Goal: Obtain resource: Download file/media

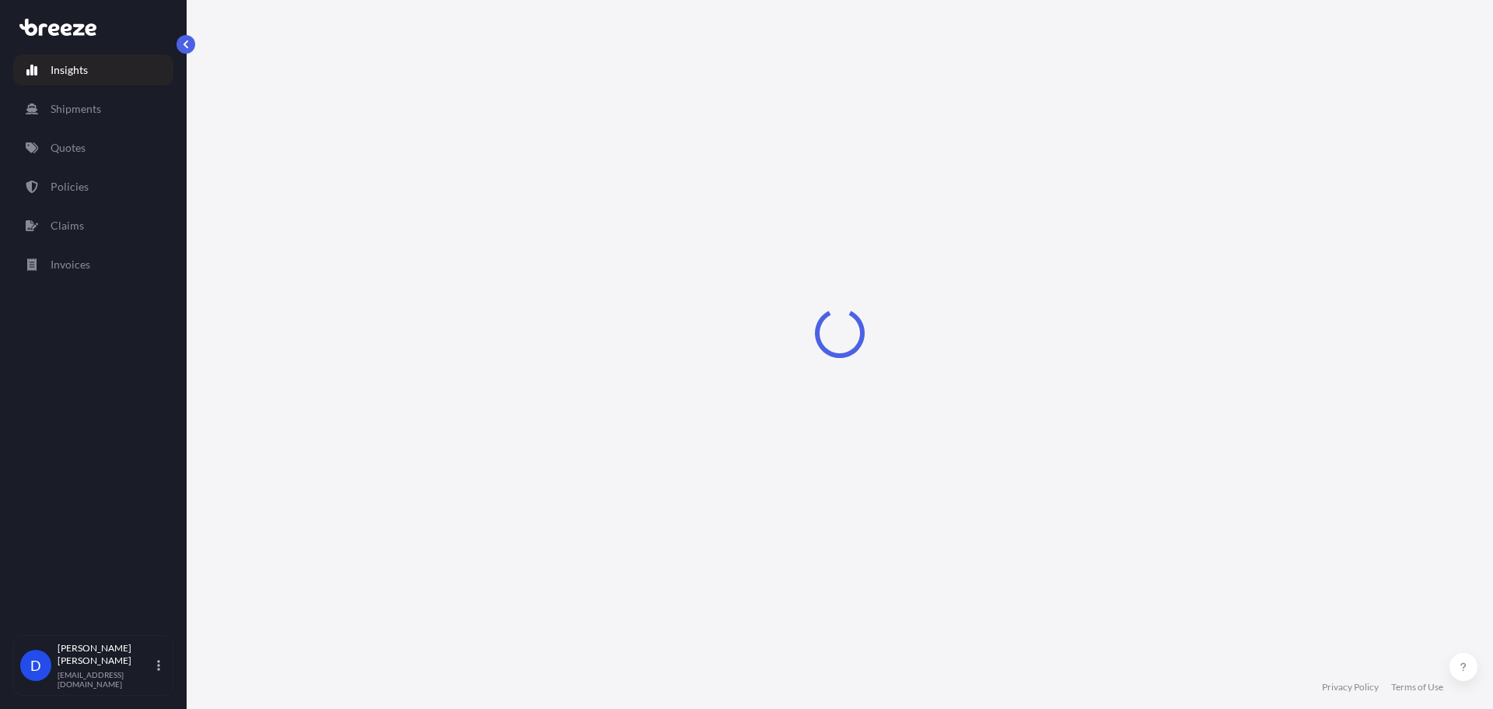
select select "2025"
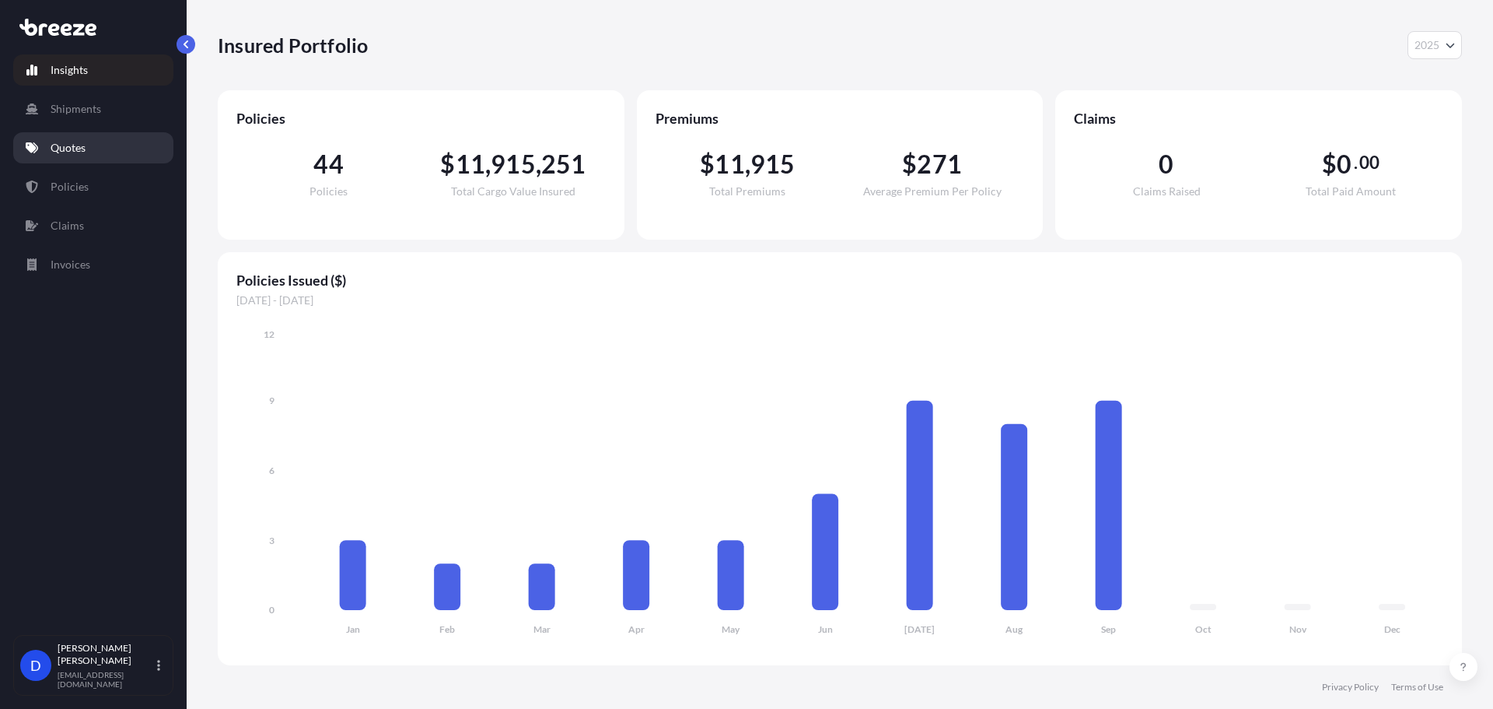
click at [74, 149] on p "Quotes" at bounding box center [68, 148] width 35 height 16
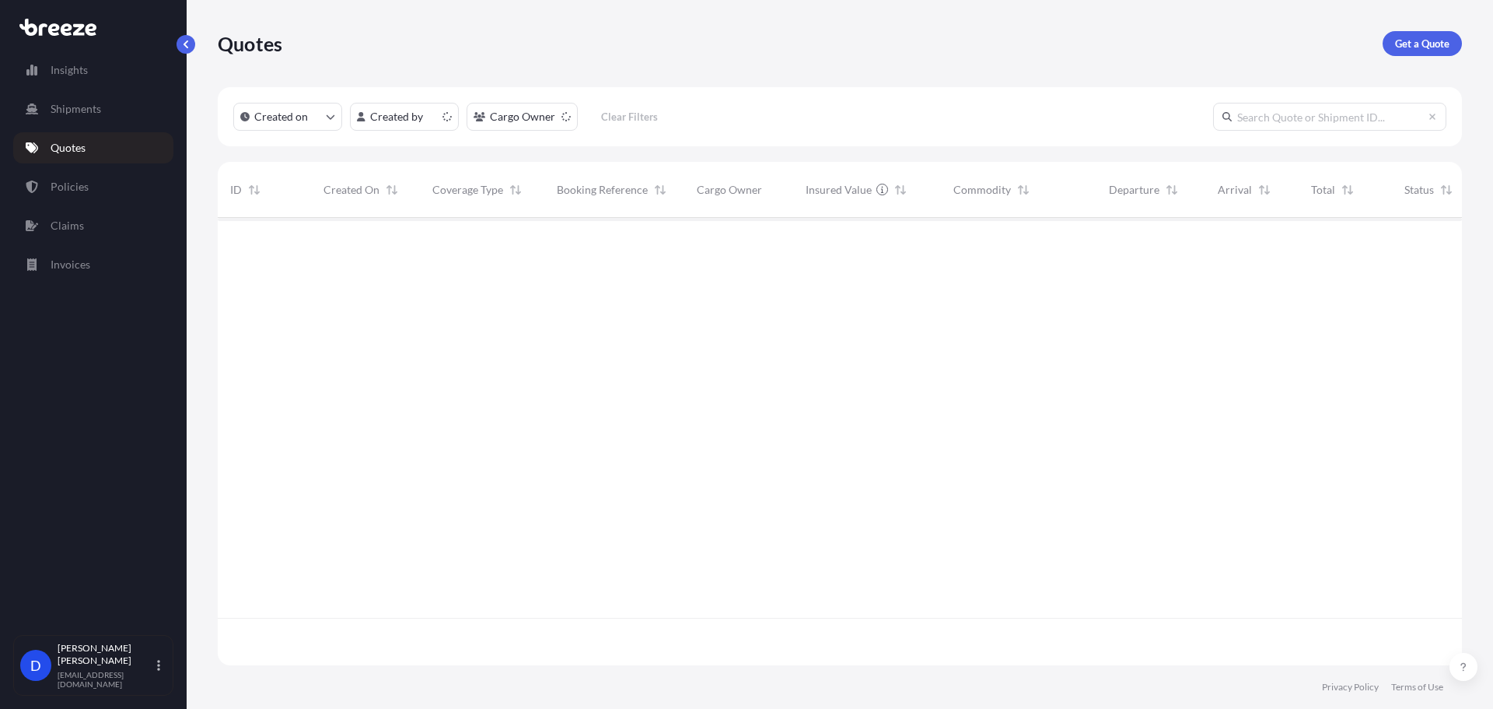
scroll to position [444, 1233]
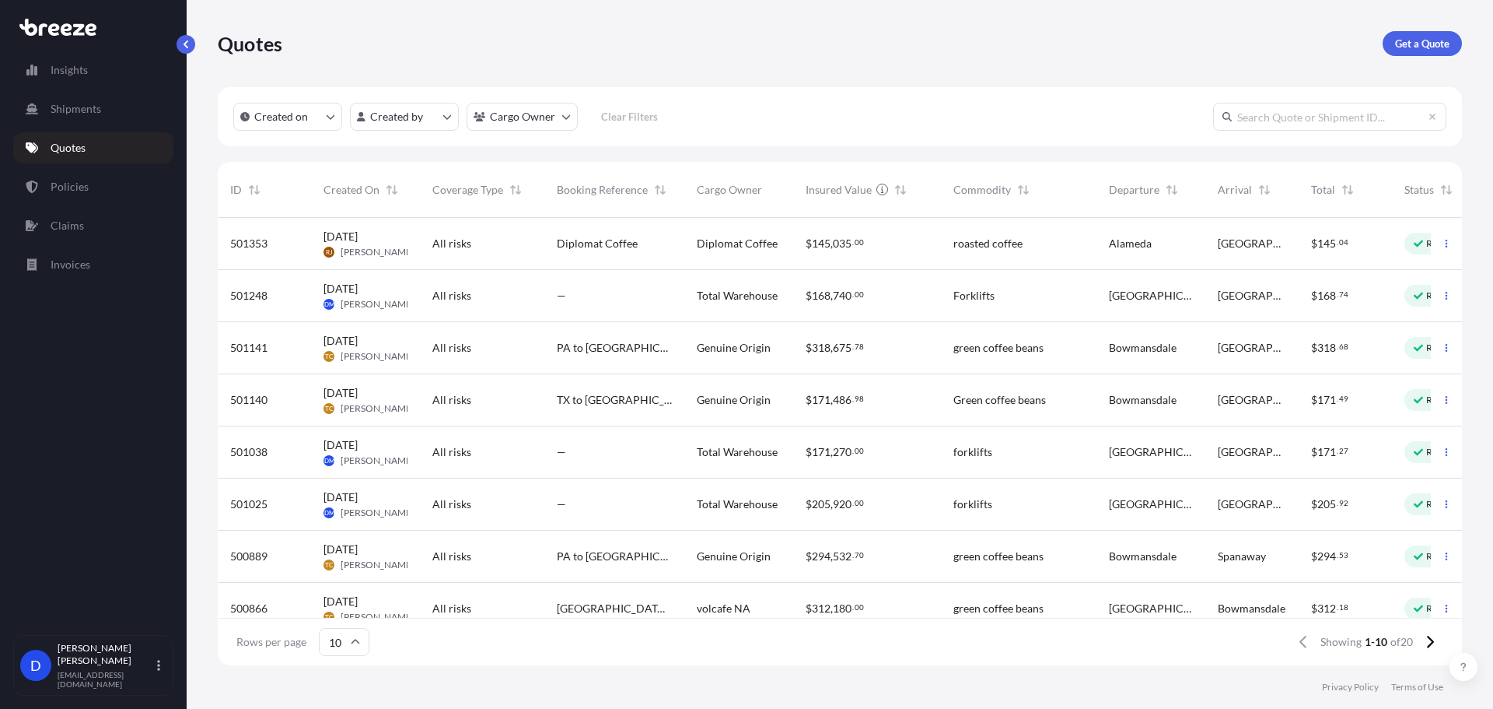
click at [348, 293] on span "[DATE]" at bounding box center [341, 289] width 34 height 16
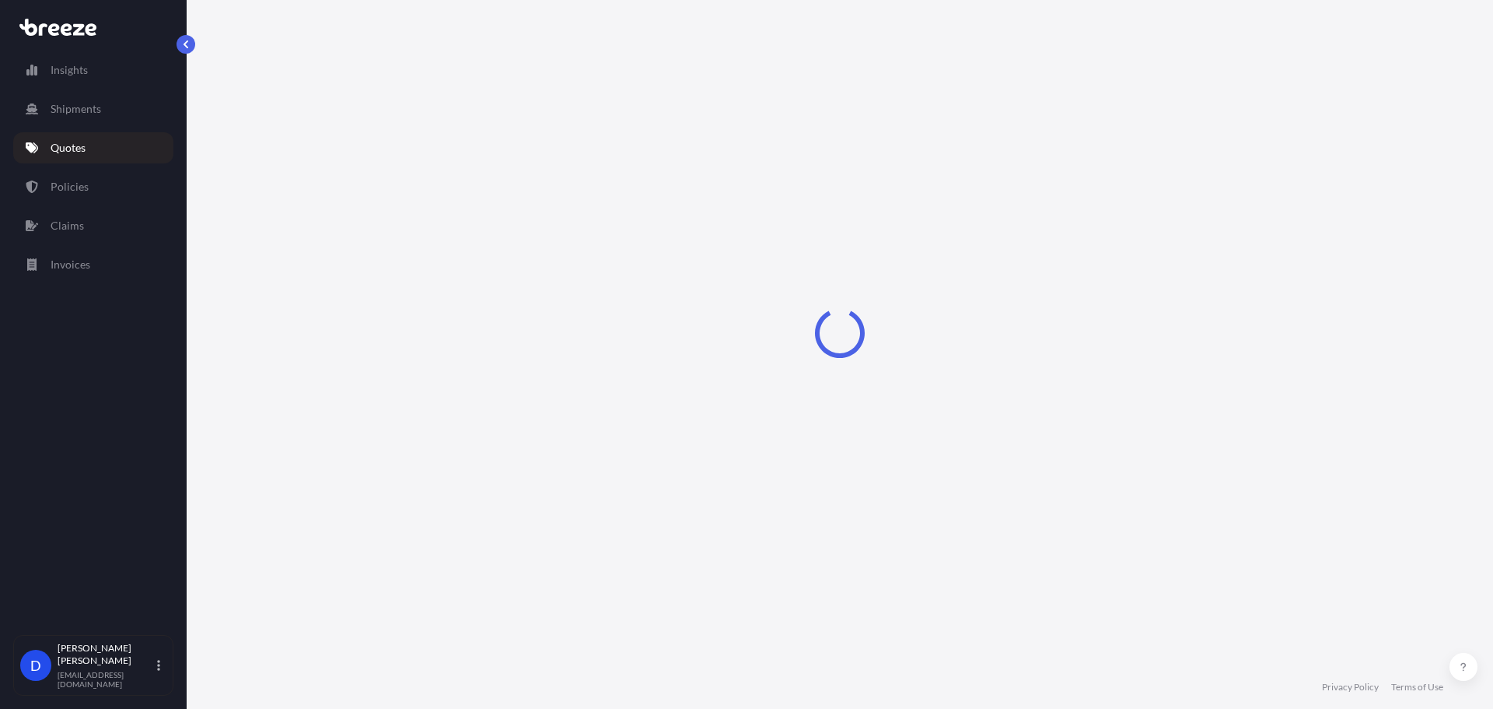
select select "Road"
select select "1"
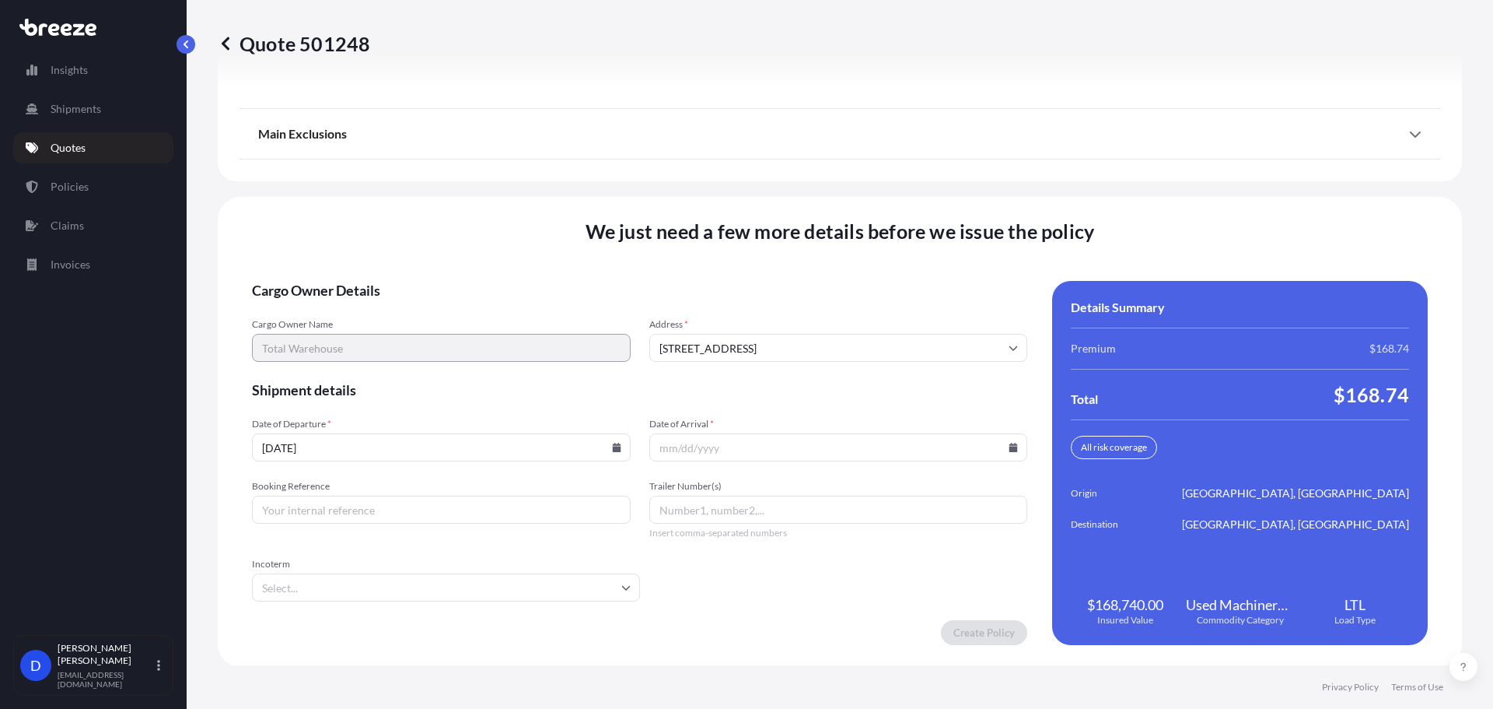
scroll to position [2227, 0]
click at [1010, 447] on icon at bounding box center [1014, 445] width 9 height 9
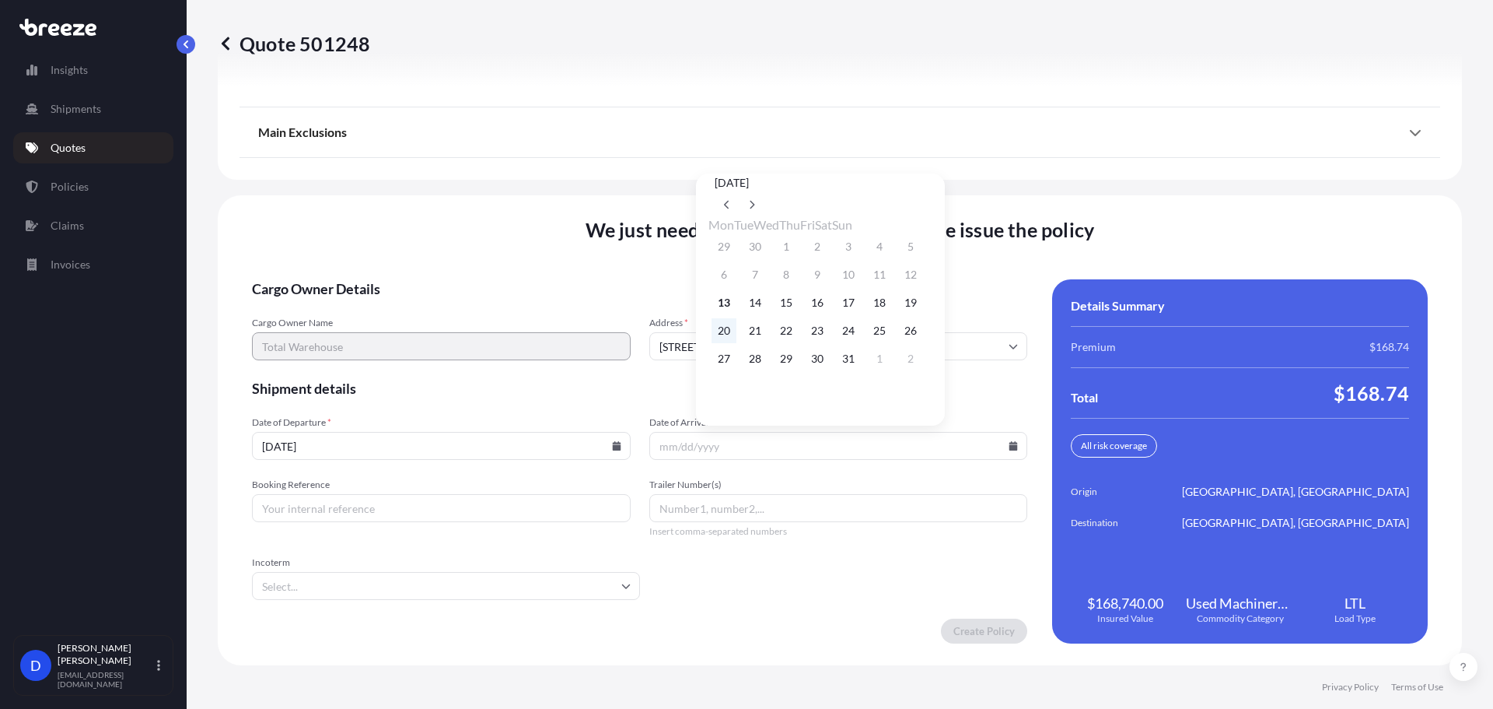
click at [716, 337] on button "20" at bounding box center [724, 330] width 25 height 25
type input "[DATE]"
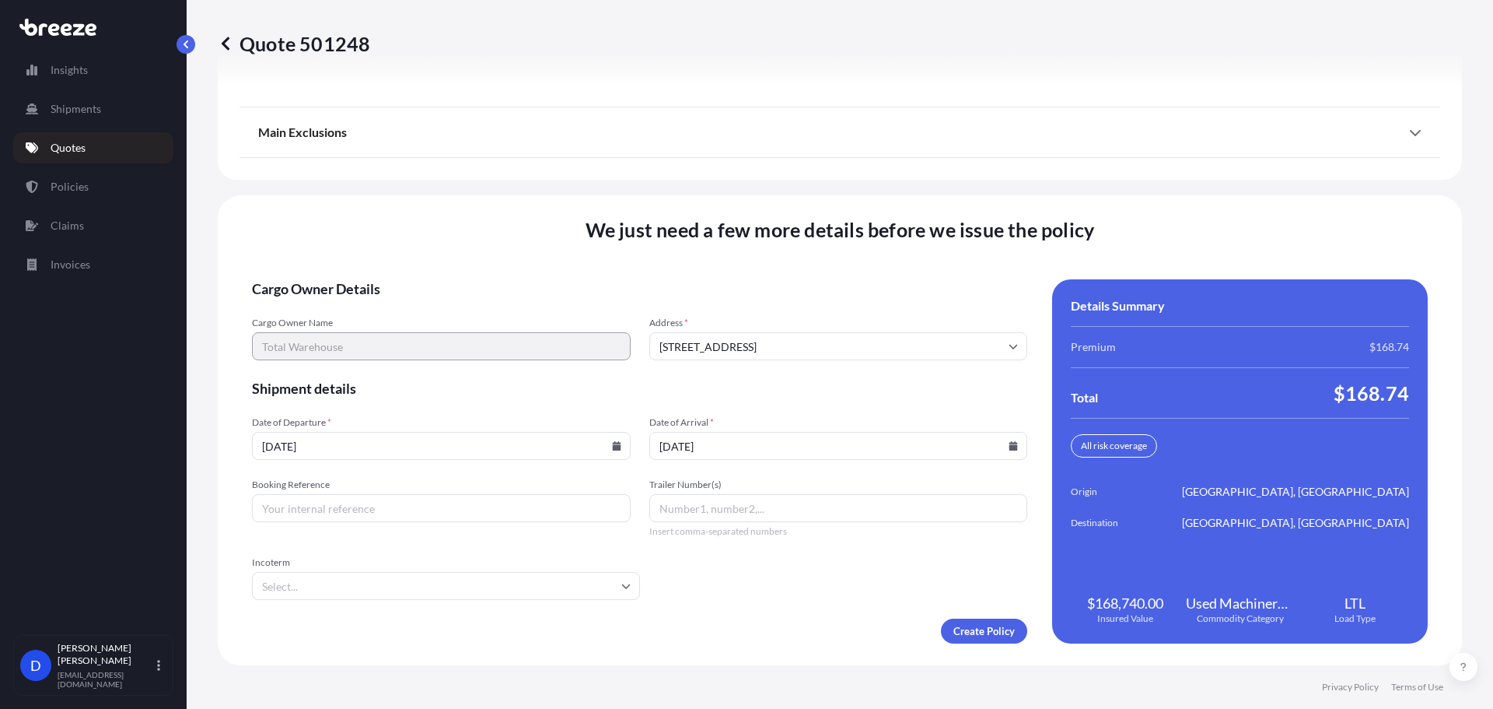
click at [306, 510] on input "Booking Reference" at bounding box center [441, 508] width 379 height 28
type input "160981"
click at [695, 520] on input "Trailer Number(s)" at bounding box center [838, 508] width 379 height 28
type input "403"
click at [450, 583] on input "Incoterm" at bounding box center [446, 586] width 388 height 28
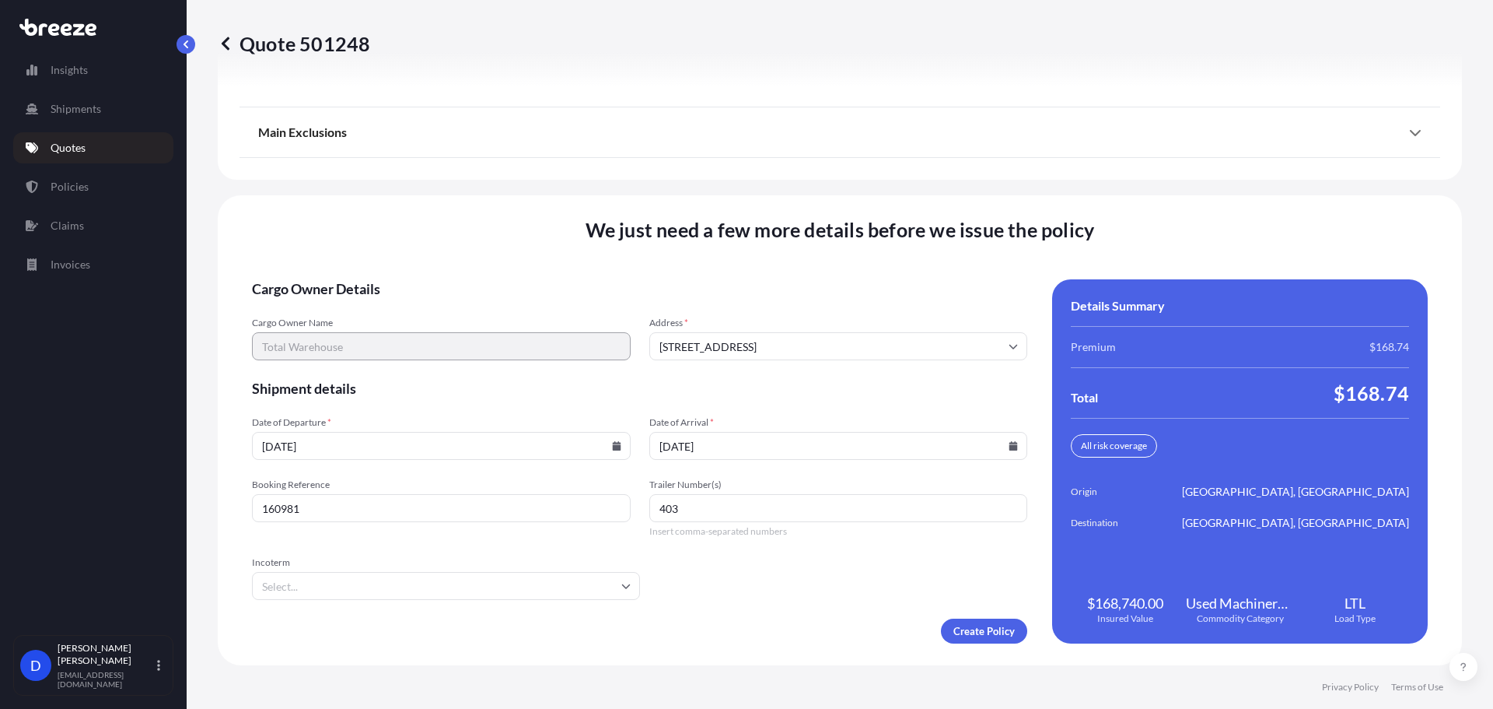
click at [450, 583] on input "Incoterm" at bounding box center [446, 586] width 388 height 28
click at [685, 589] on form "Cargo Owner Details Cargo Owner Name Total Warehouse Address * [STREET_ADDRESS]…" at bounding box center [639, 461] width 775 height 364
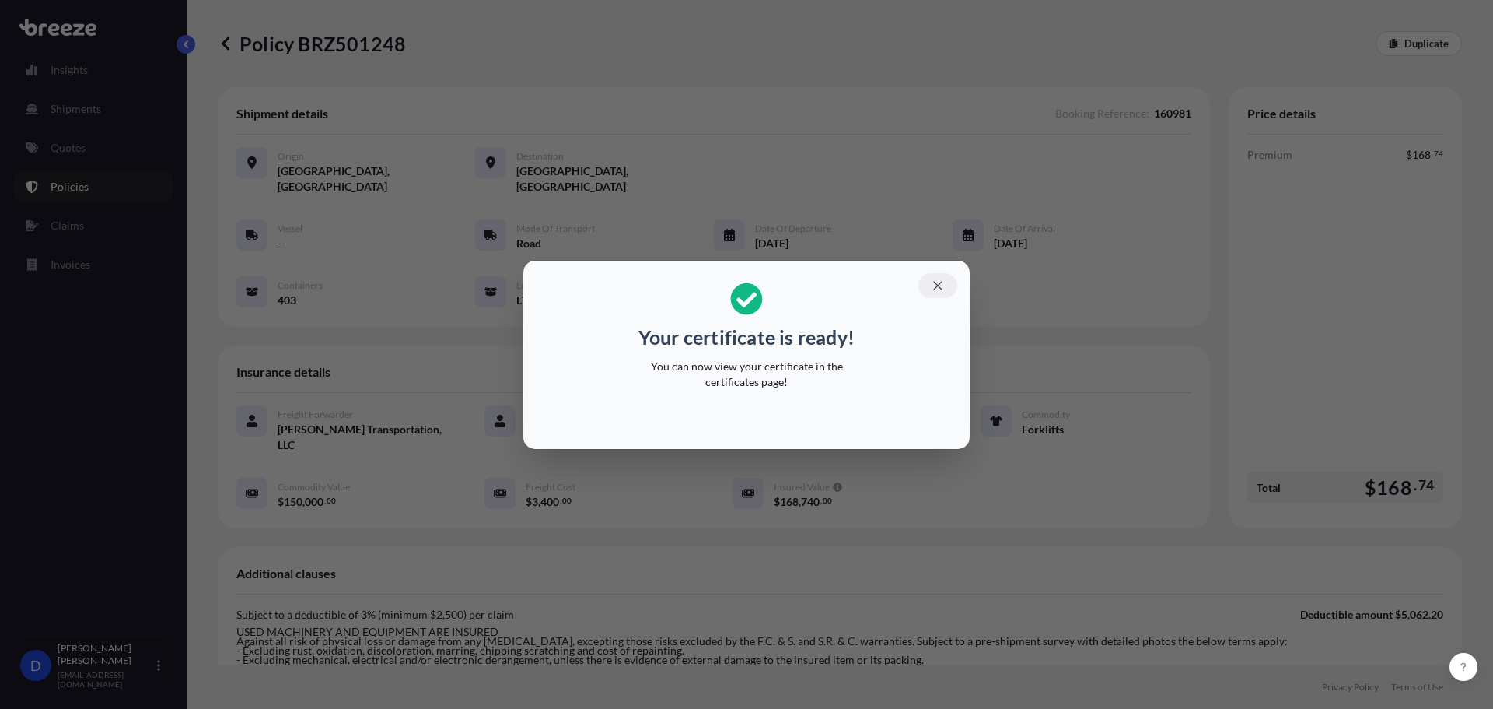
click at [942, 289] on icon "button" at bounding box center [937, 285] width 9 height 9
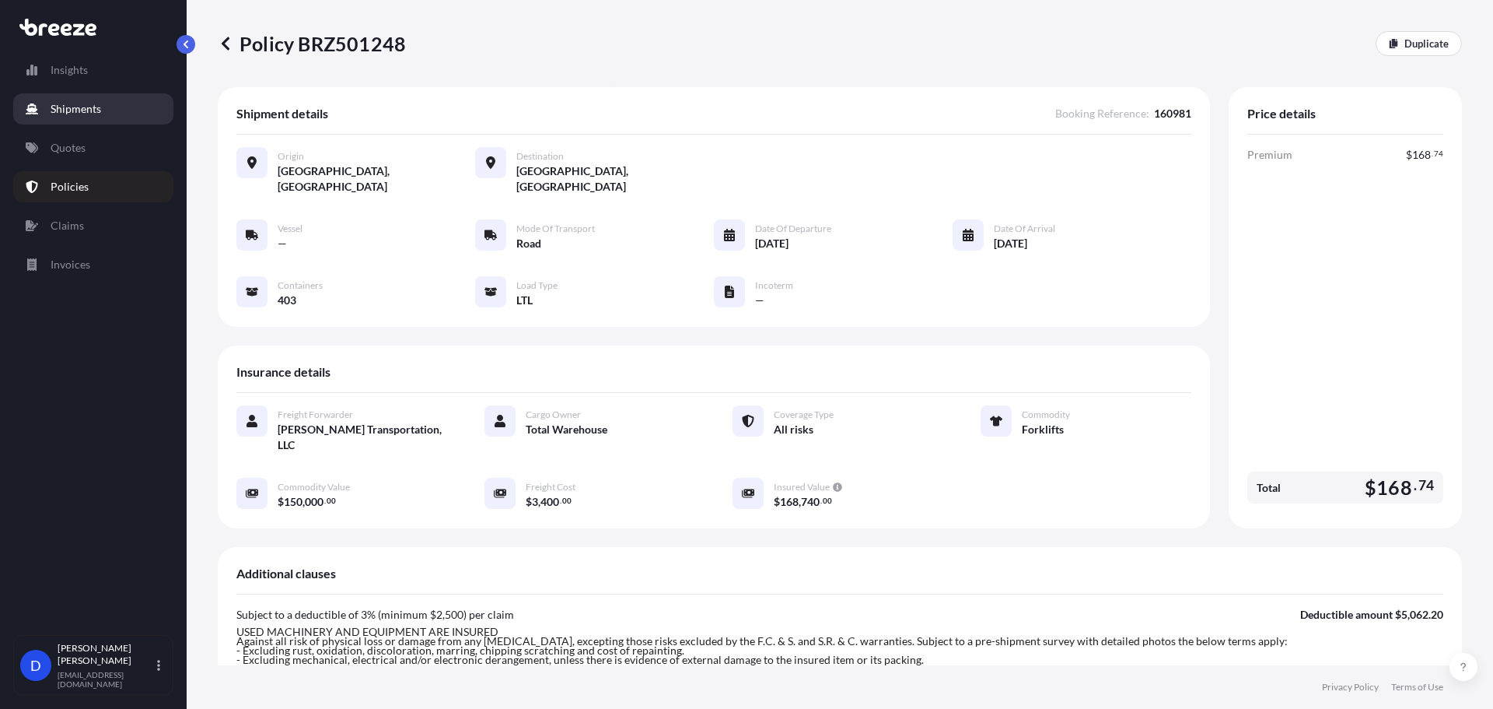
click at [89, 107] on p "Shipments" at bounding box center [76, 109] width 51 height 16
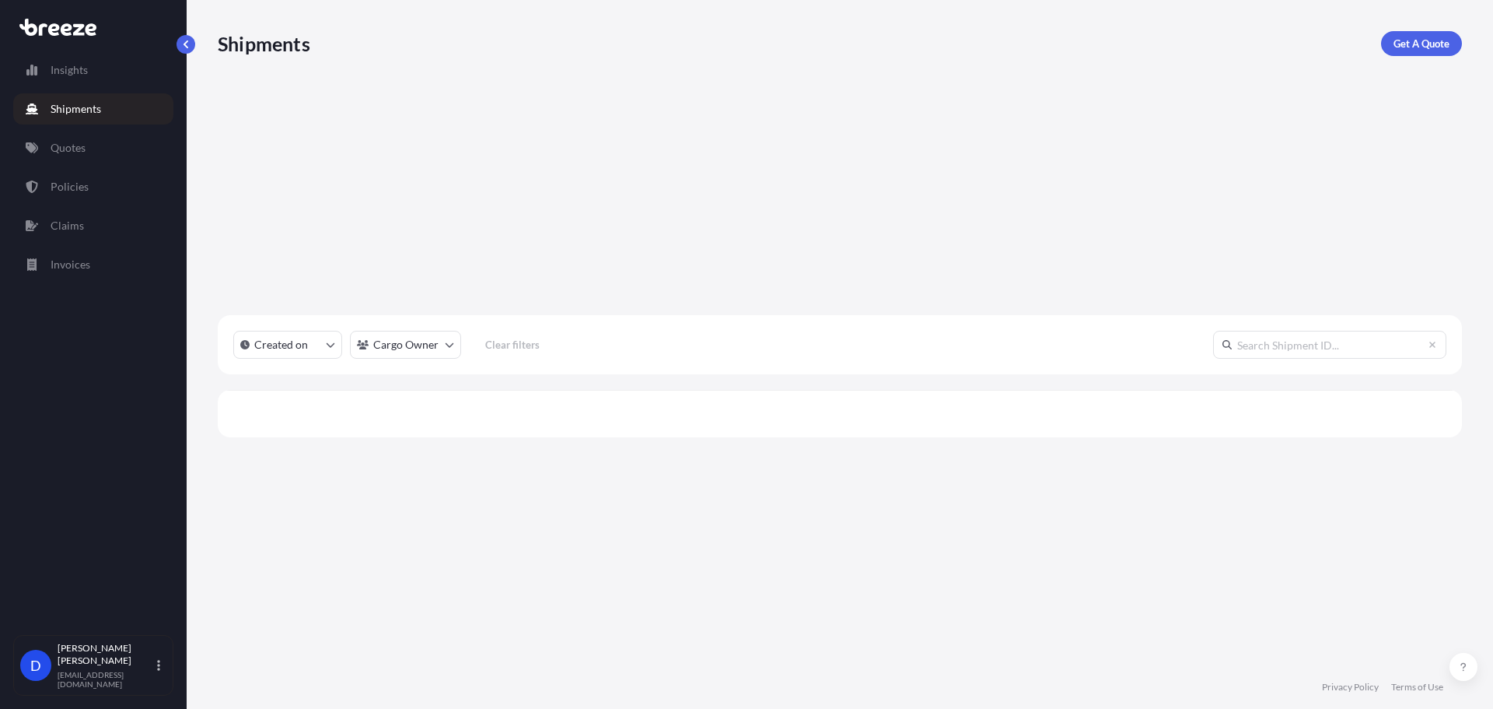
scroll to position [492, 1233]
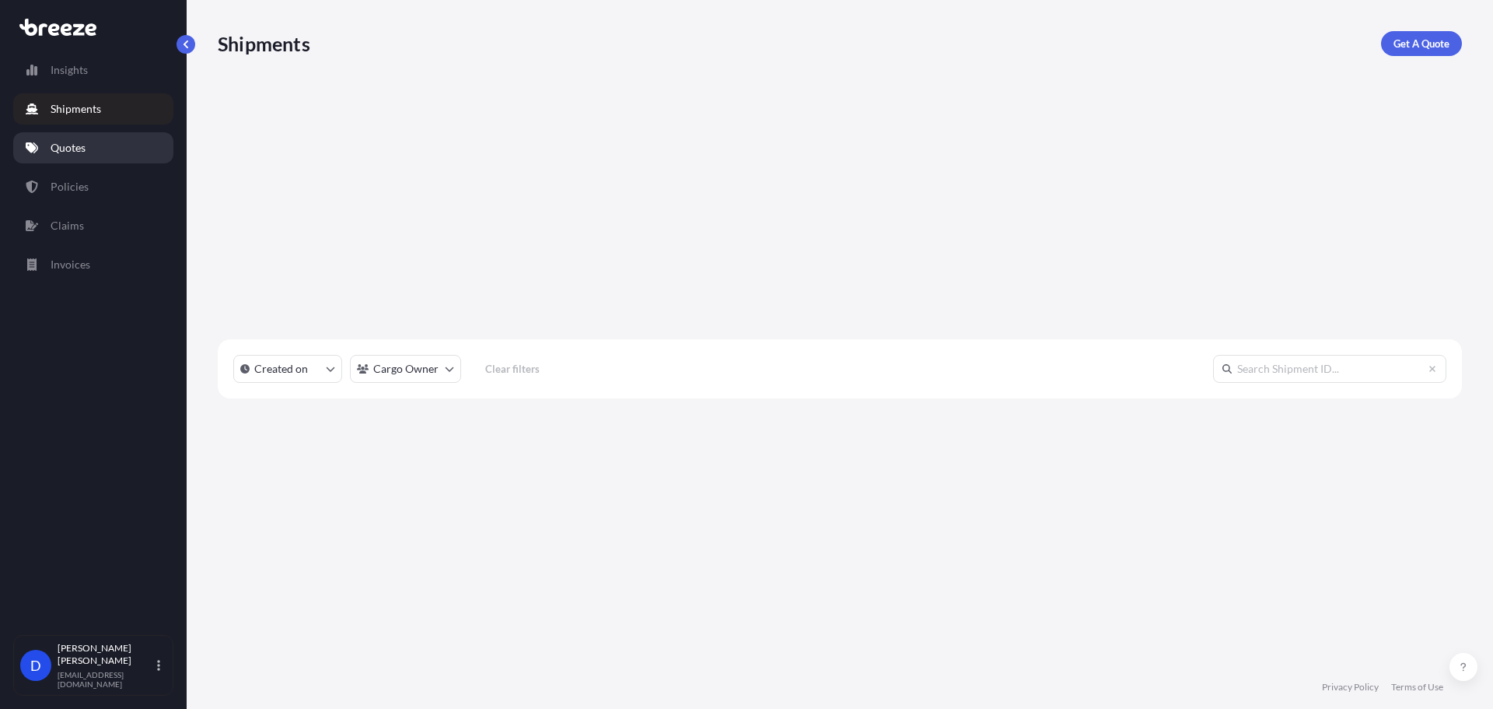
click at [94, 138] on link "Quotes" at bounding box center [93, 147] width 160 height 31
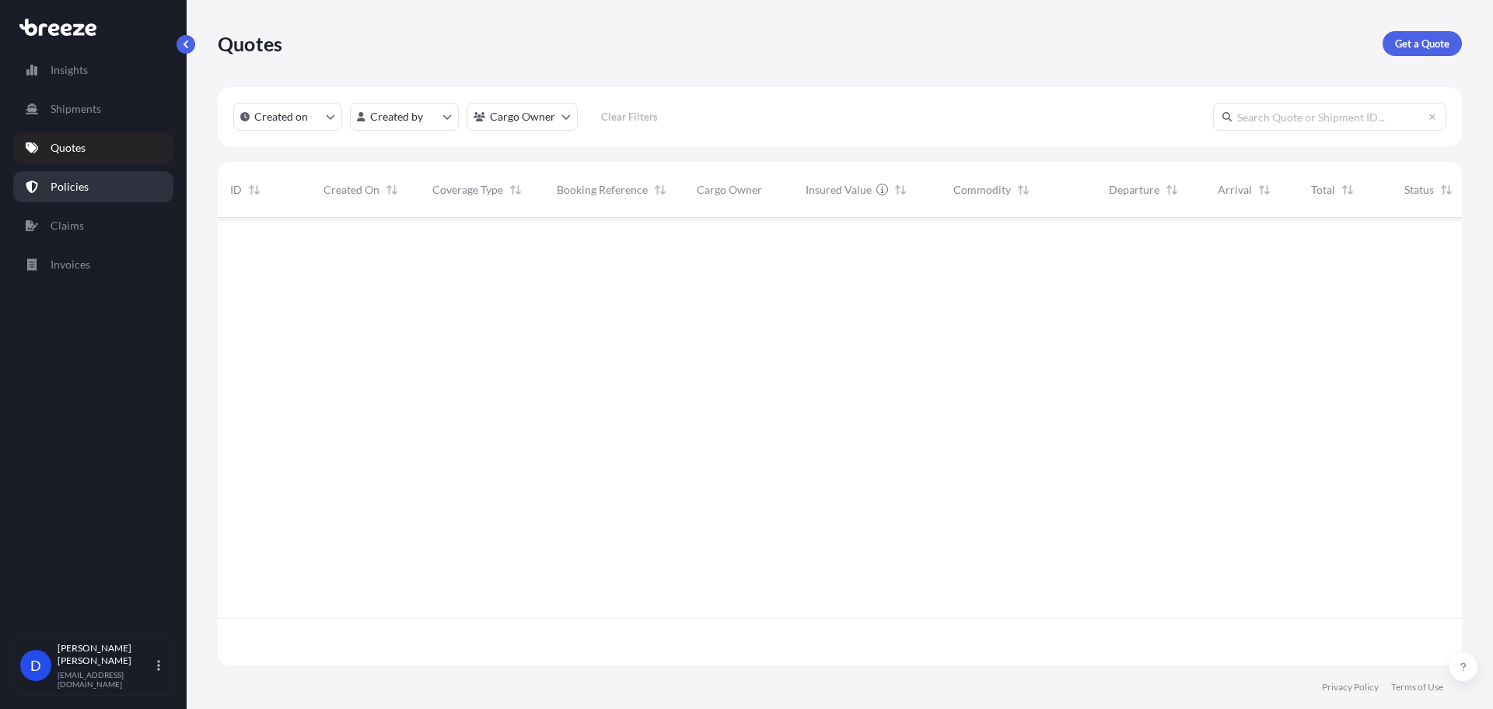
scroll to position [444, 1233]
click at [96, 186] on link "Policies" at bounding box center [93, 186] width 160 height 31
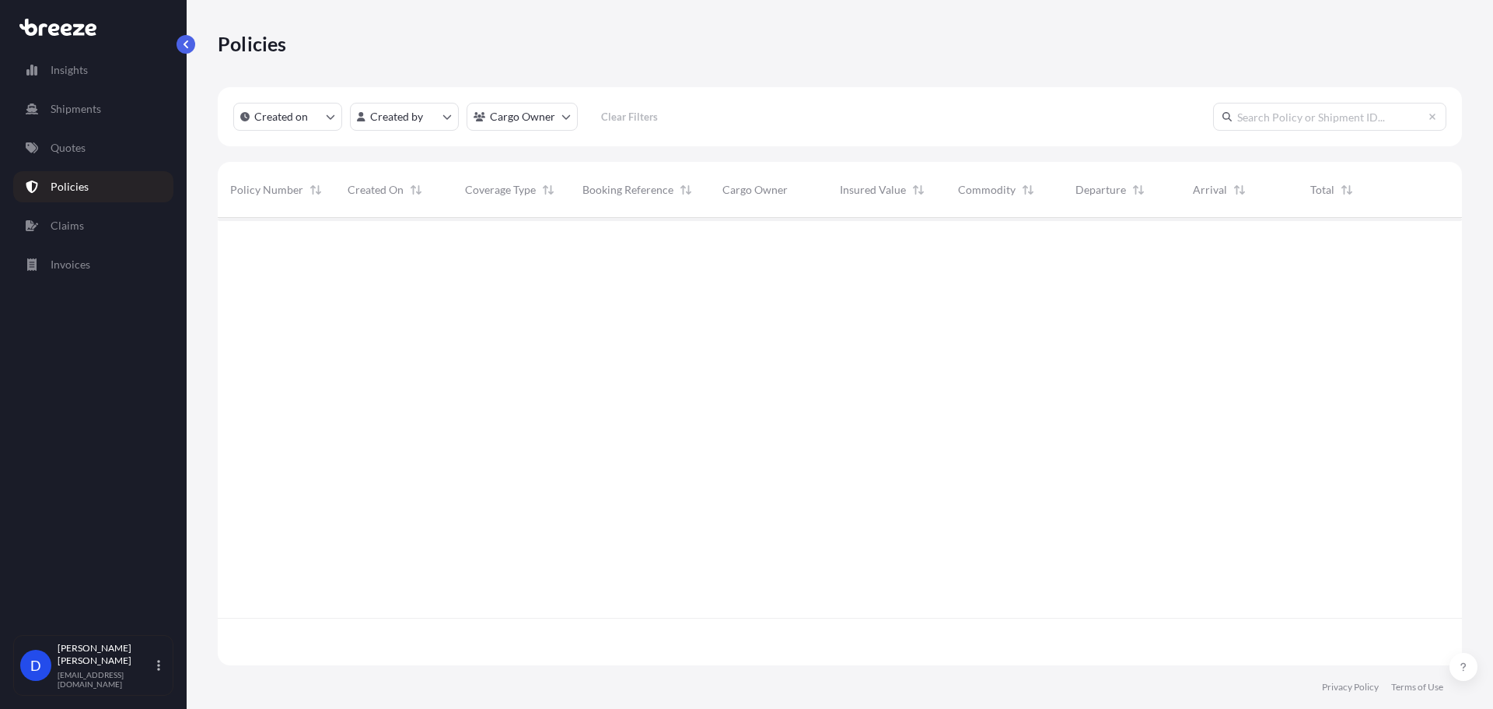
scroll to position [444, 1233]
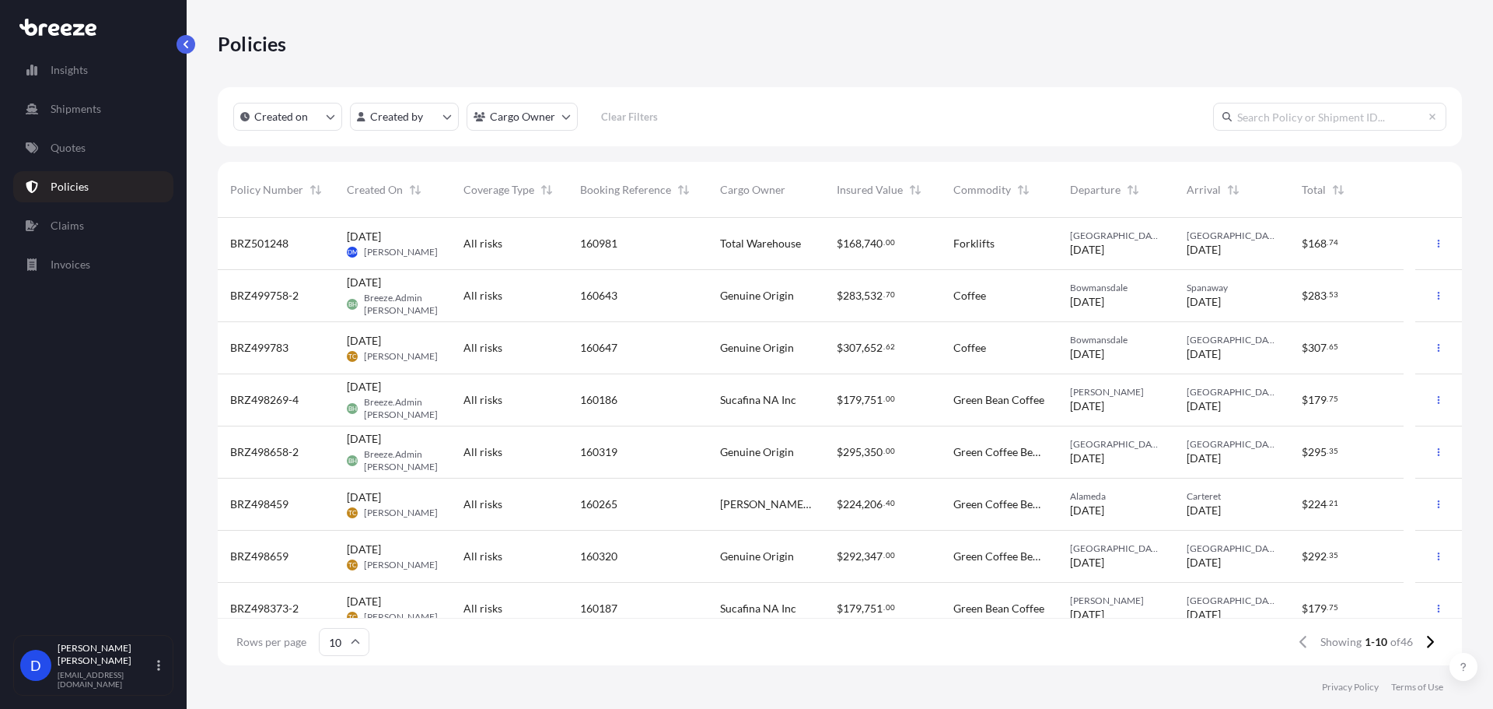
click at [621, 238] on div "160981" at bounding box center [637, 244] width 115 height 16
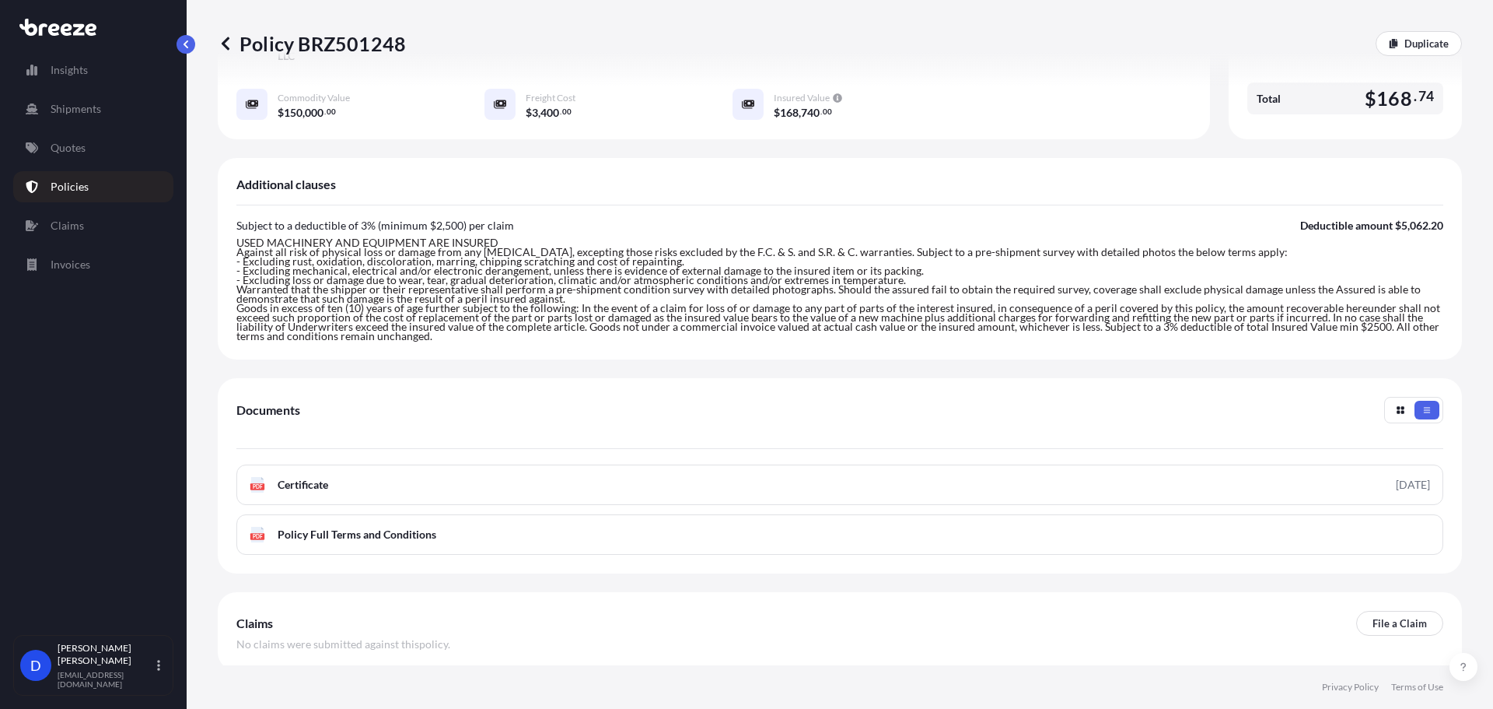
scroll to position [432, 0]
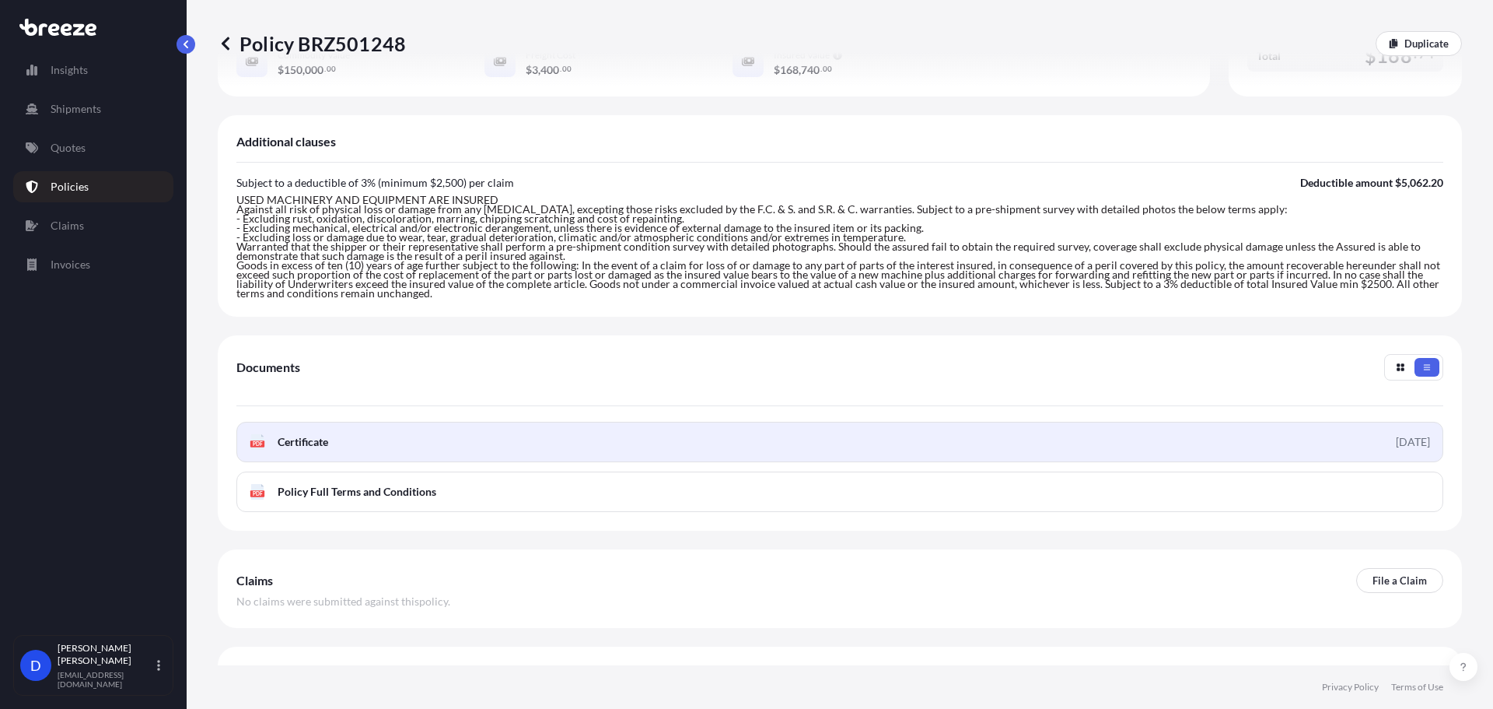
click at [355, 422] on link "PDF Certificate [DATE]" at bounding box center [839, 442] width 1207 height 40
